Goal: Transaction & Acquisition: Download file/media

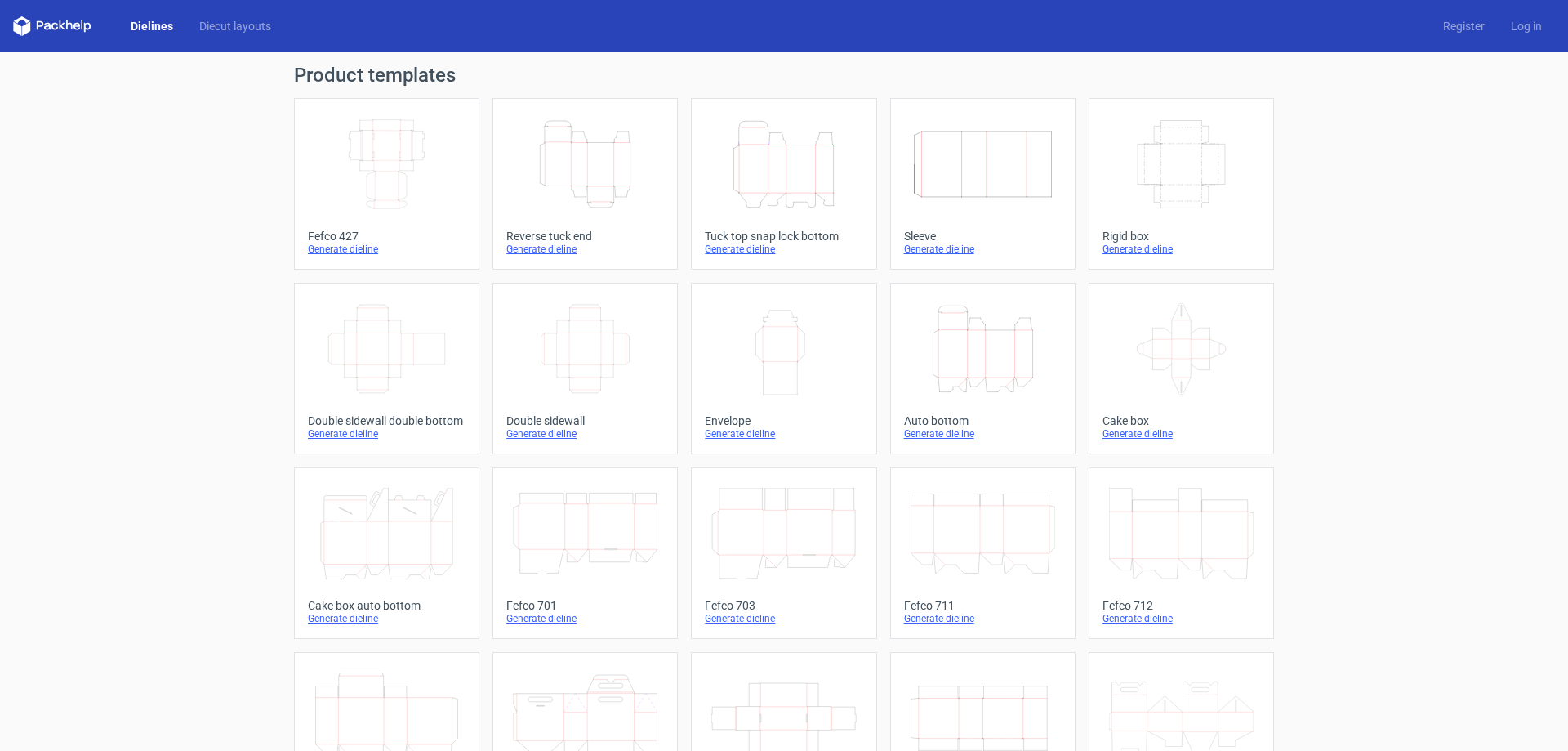
click at [391, 205] on icon "Width Depth Height" at bounding box center [387, 164] width 145 height 91
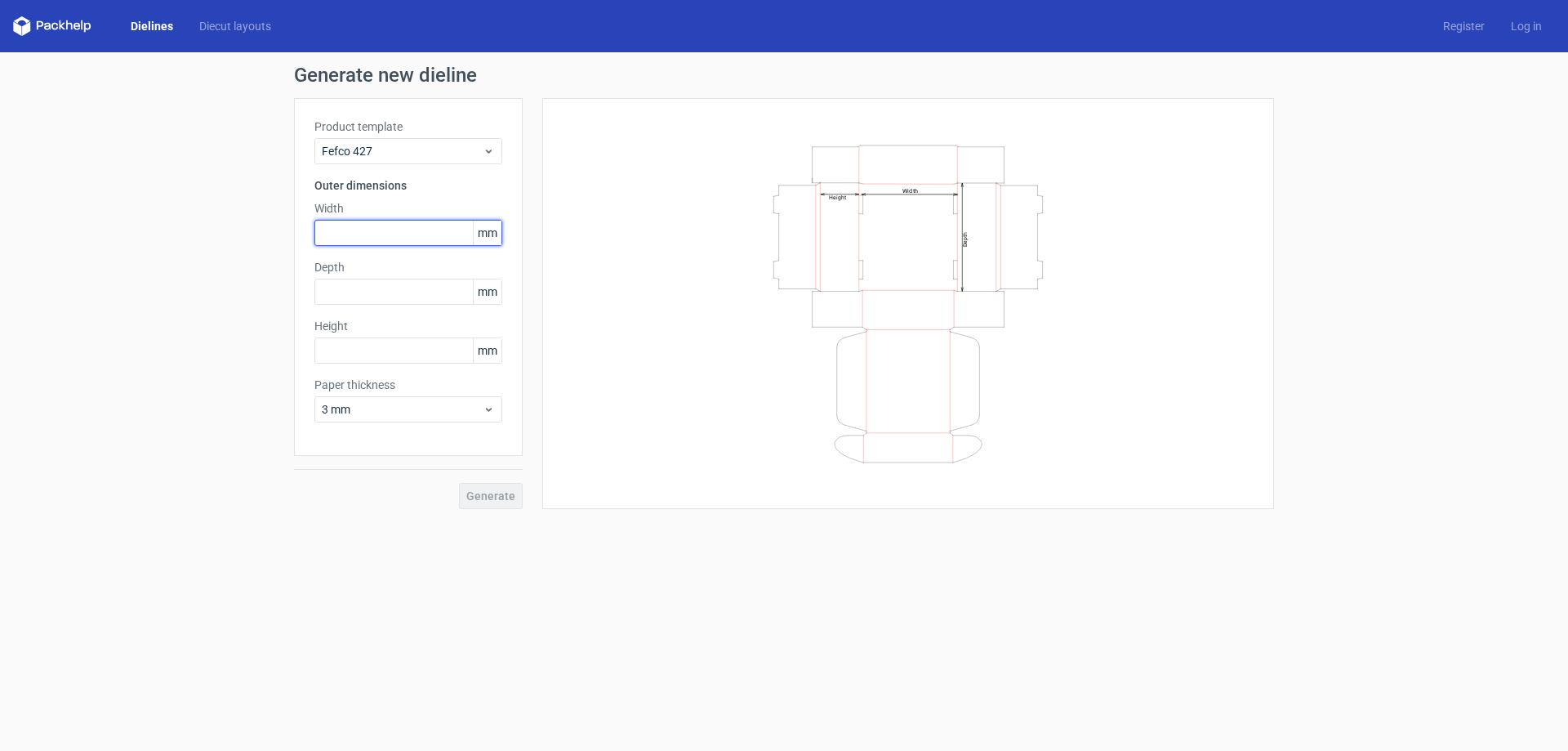
click at [396, 236] on input "text" at bounding box center [408, 233] width 188 height 26
type input "150"
type input "120"
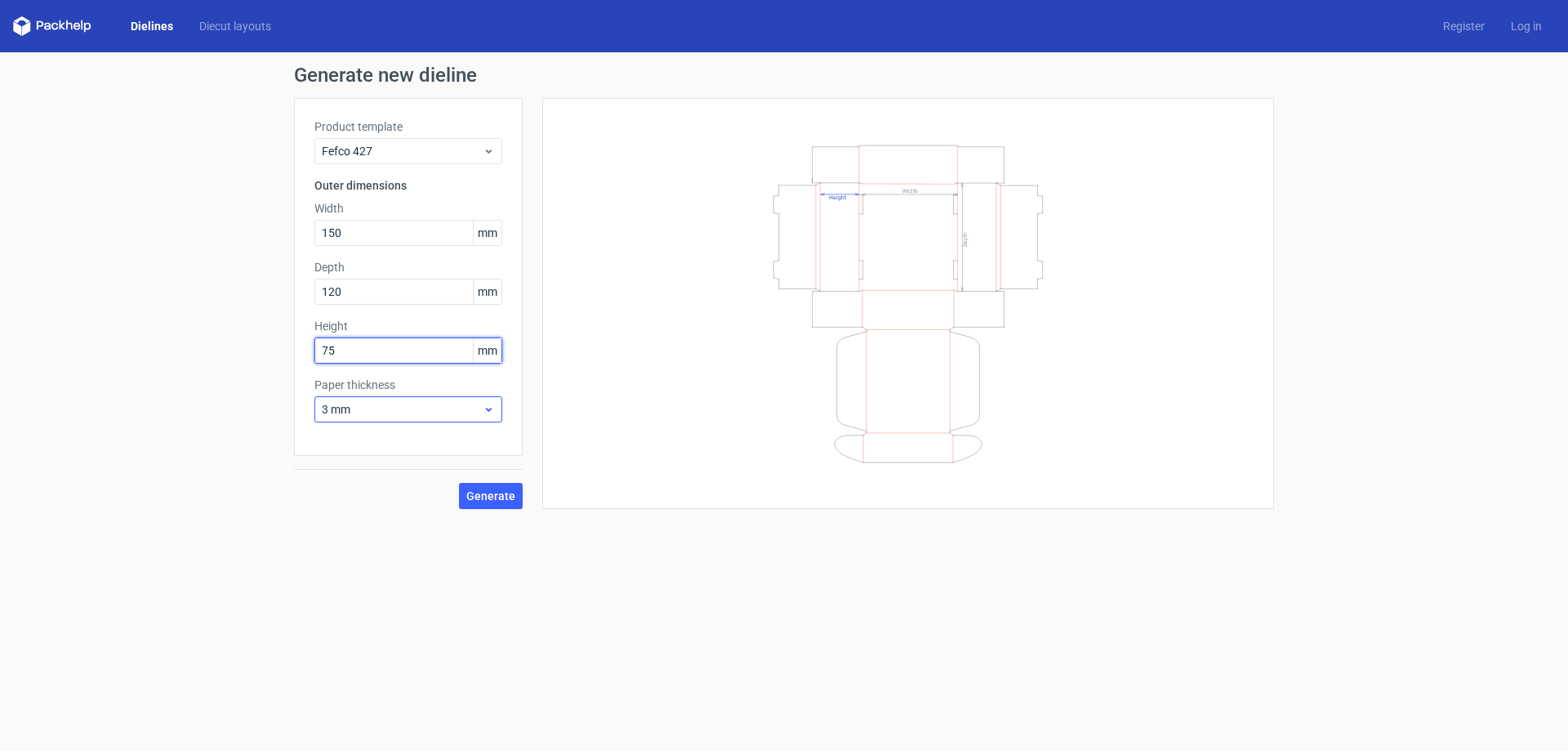
type input "75"
drag, startPoint x: 476, startPoint y: 413, endPoint x: 433, endPoint y: 425, distance: 44.6
click at [475, 413] on span "3 mm" at bounding box center [402, 409] width 161 height 16
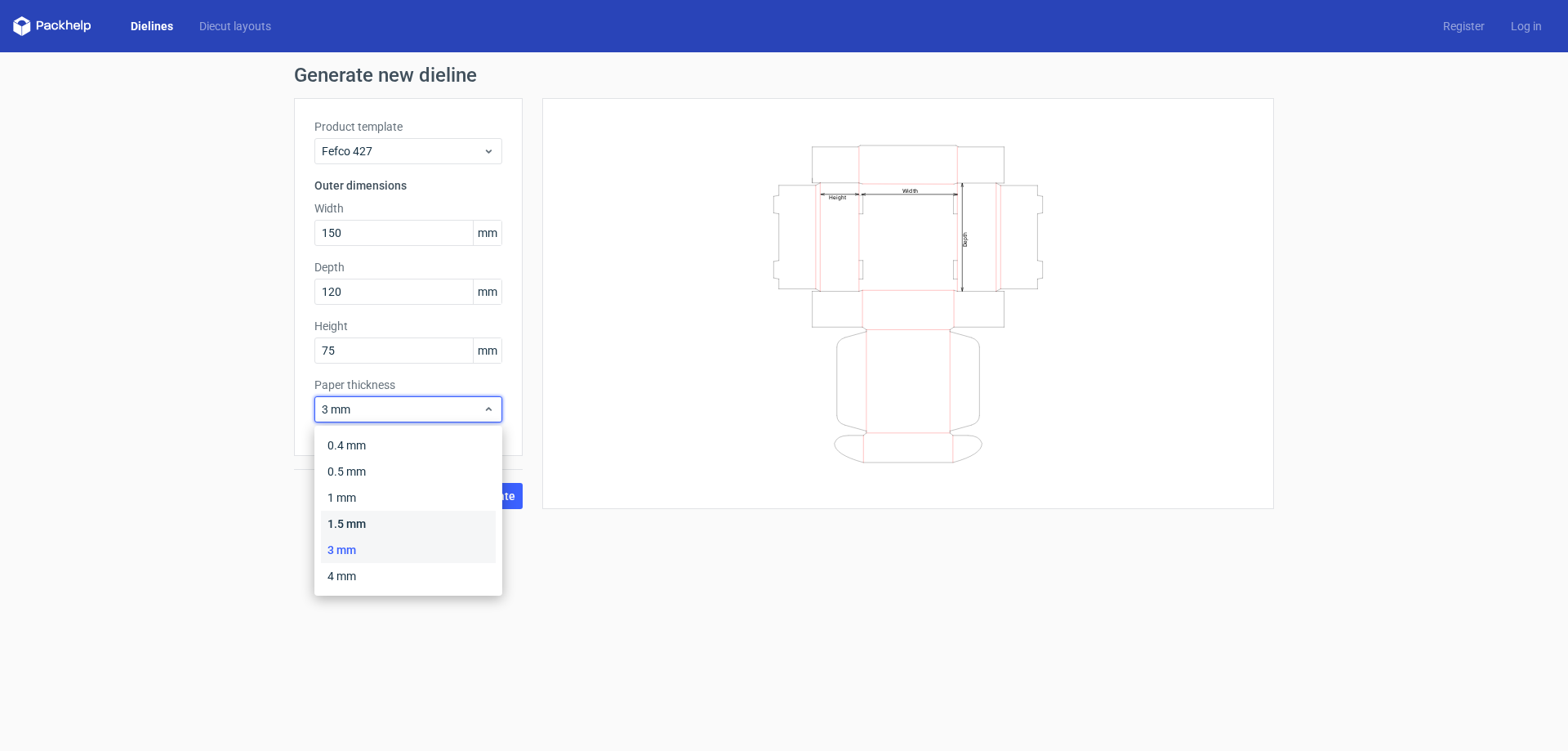
click at [353, 523] on div "1.5 mm" at bounding box center [408, 523] width 174 height 26
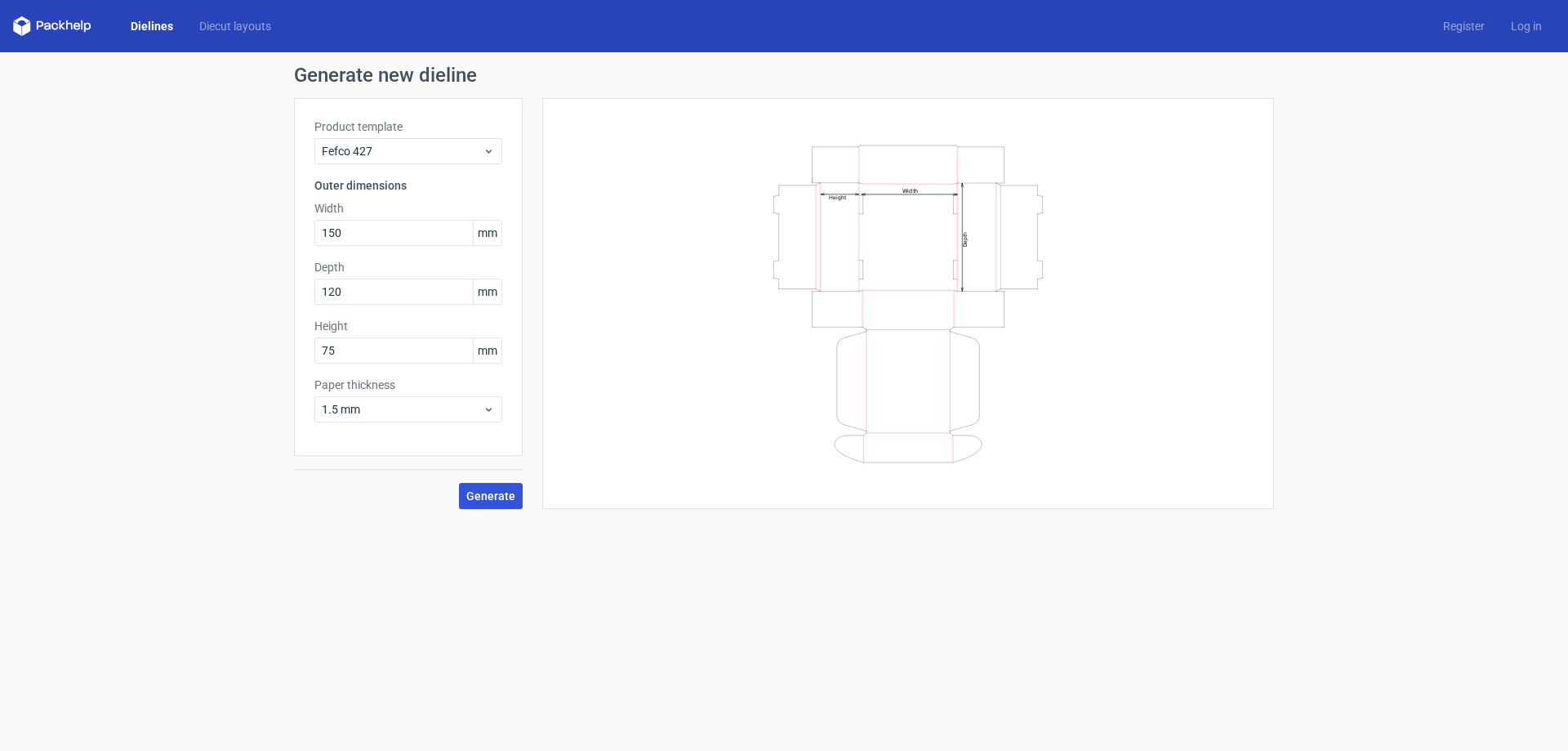
click at [472, 500] on span "Generate" at bounding box center [490, 496] width 49 height 11
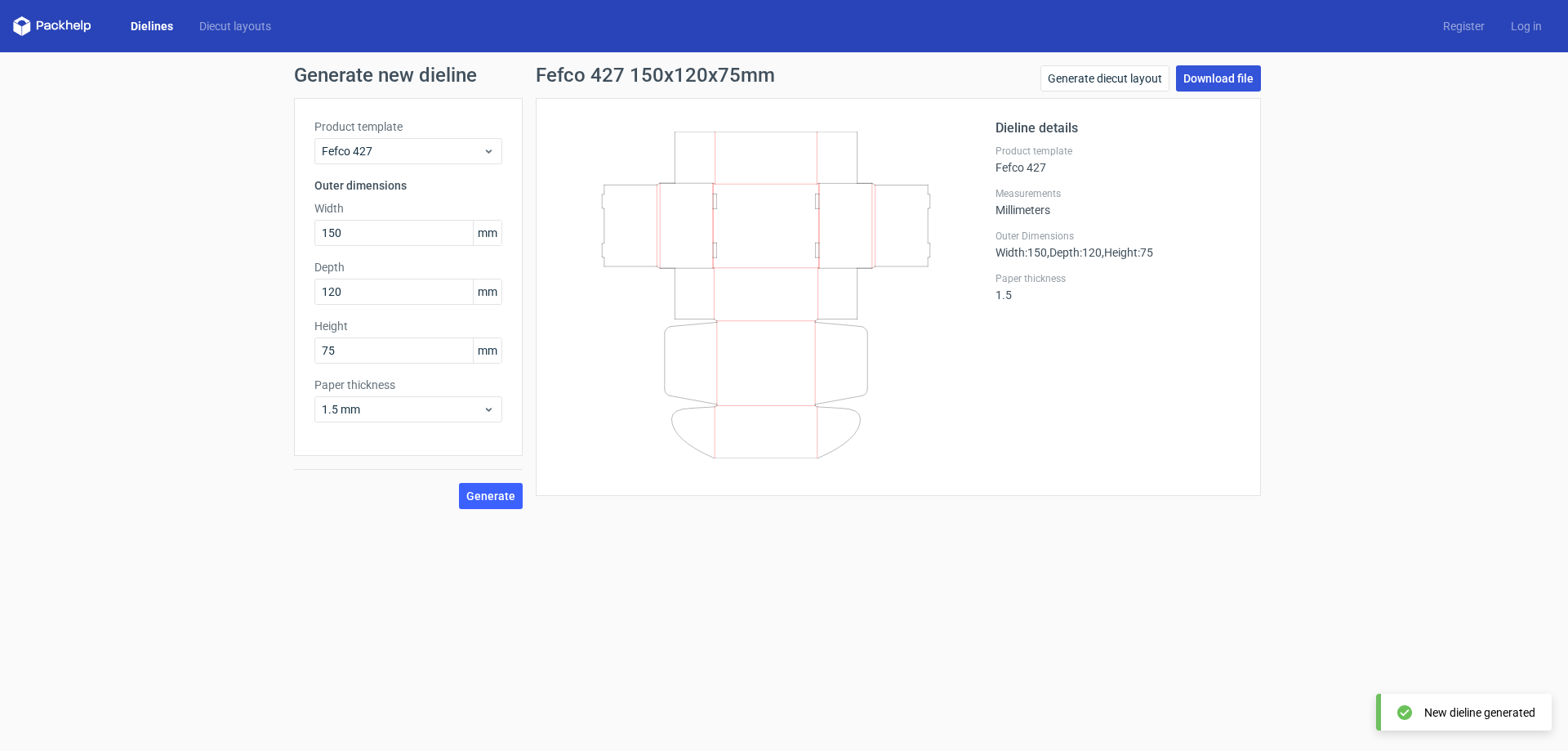
click at [1210, 79] on link "Download file" at bounding box center [1217, 78] width 85 height 26
